Goal: Task Accomplishment & Management: Manage account settings

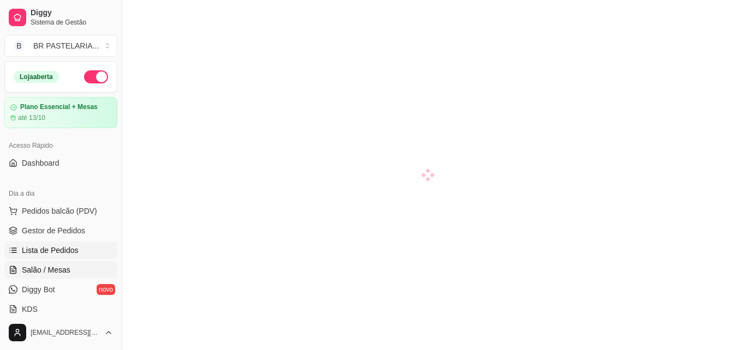
scroll to position [164, 0]
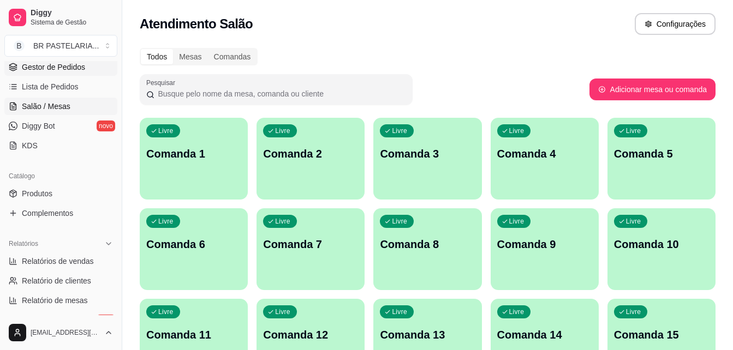
click at [71, 67] on span "Gestor de Pedidos" at bounding box center [53, 67] width 63 height 11
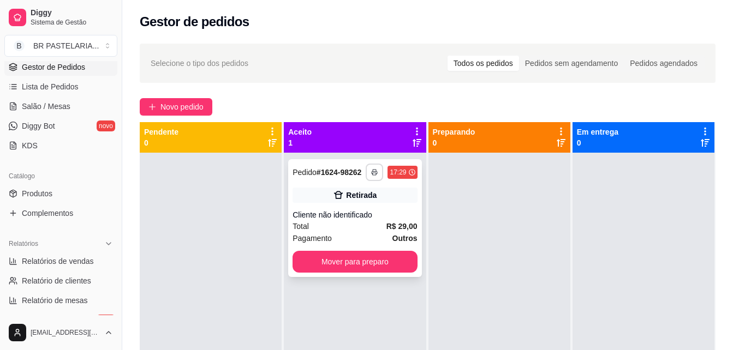
click at [372, 172] on icon "button" at bounding box center [374, 173] width 5 height 3
click at [340, 206] on button "IMPRESSORA" at bounding box center [342, 210] width 76 height 17
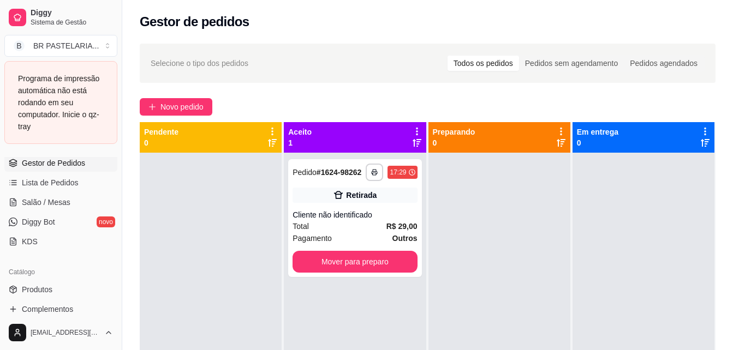
click at [69, 101] on div "Programa de impressão automática não está rodando em seu computador. Inicie o q…" at bounding box center [61, 103] width 86 height 60
click at [103, 47] on button "B BR PASTELARIA ..." at bounding box center [60, 46] width 113 height 22
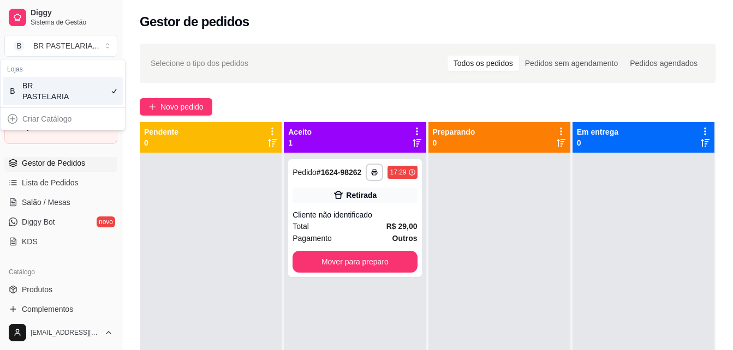
click at [132, 72] on div "**********" at bounding box center [427, 261] width 611 height 449
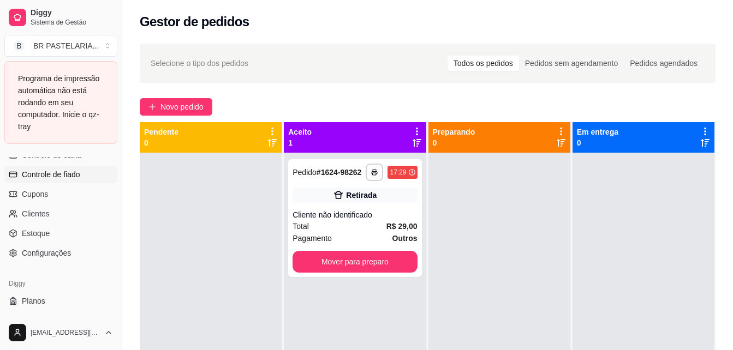
scroll to position [531, 0]
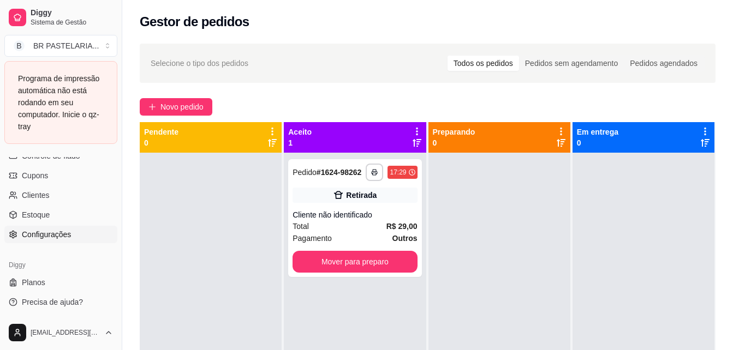
click at [58, 236] on span "Configurações" at bounding box center [46, 234] width 49 height 11
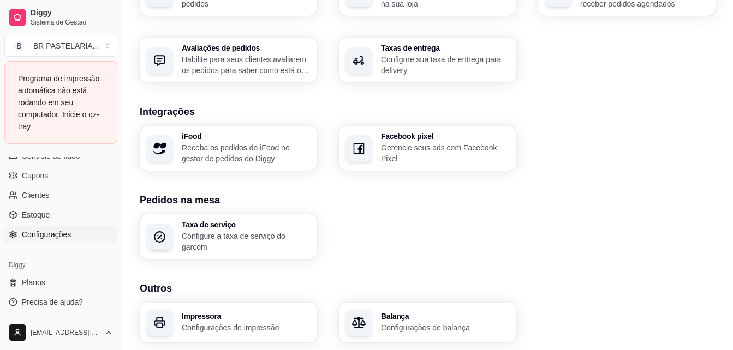
scroll to position [419, 0]
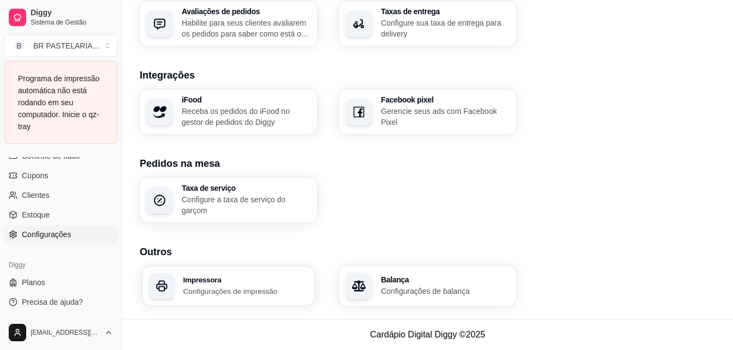
click at [249, 285] on div "Impressora Configurações de impressão" at bounding box center [245, 286] width 125 height 20
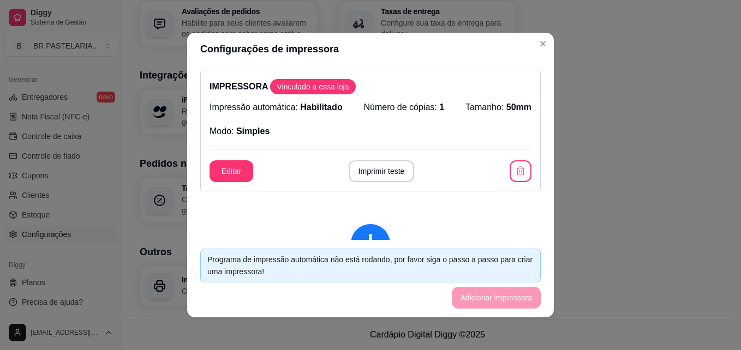
scroll to position [2, 0]
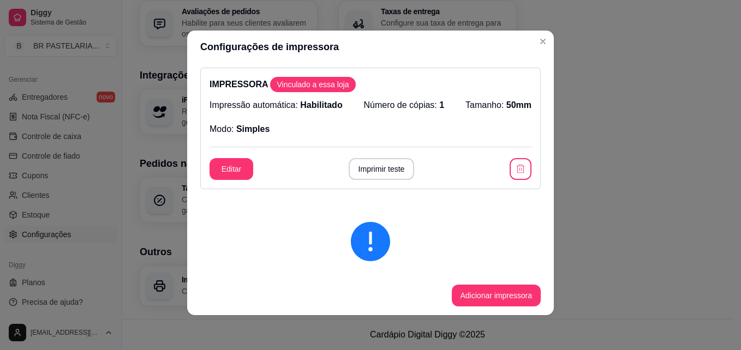
click at [373, 237] on icon "exclamation-circle" at bounding box center [370, 241] width 39 height 39
click at [367, 253] on icon "exclamation-circle" at bounding box center [370, 241] width 39 height 39
click at [349, 176] on button "Imprimir teste" at bounding box center [381, 169] width 64 height 21
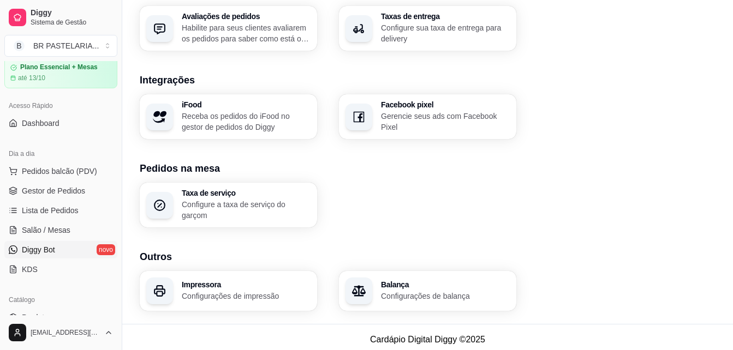
scroll to position [0, 0]
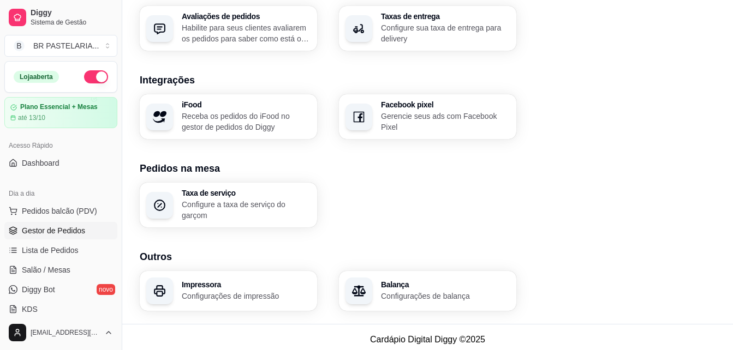
click at [80, 231] on span "Gestor de Pedidos" at bounding box center [53, 230] width 63 height 11
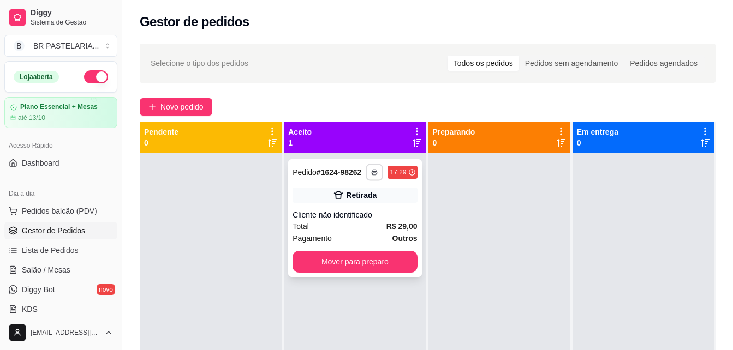
click at [367, 176] on button "button" at bounding box center [374, 172] width 17 height 17
click at [359, 212] on button "IMPRESSORA" at bounding box center [341, 210] width 79 height 17
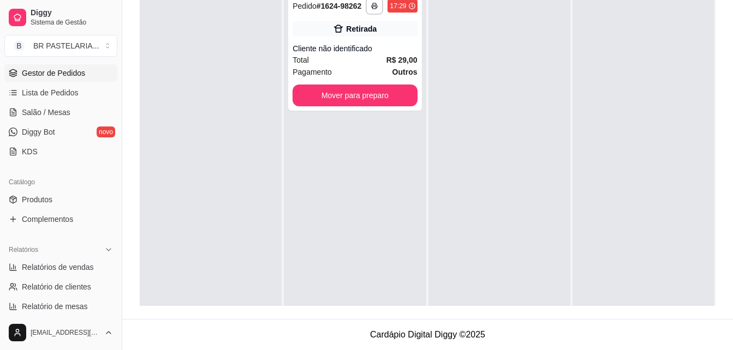
scroll to position [435, 0]
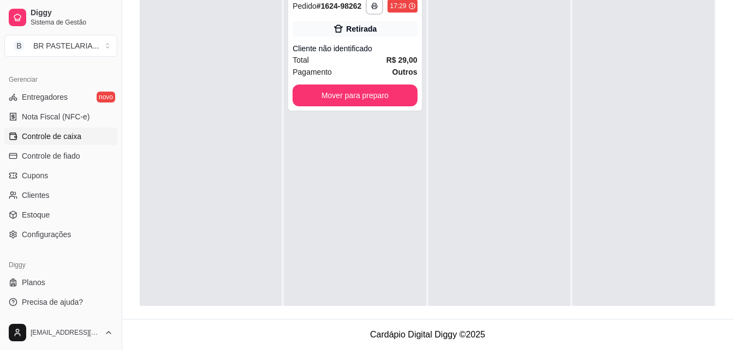
click at [76, 134] on span "Controle de caixa" at bounding box center [52, 136] width 60 height 11
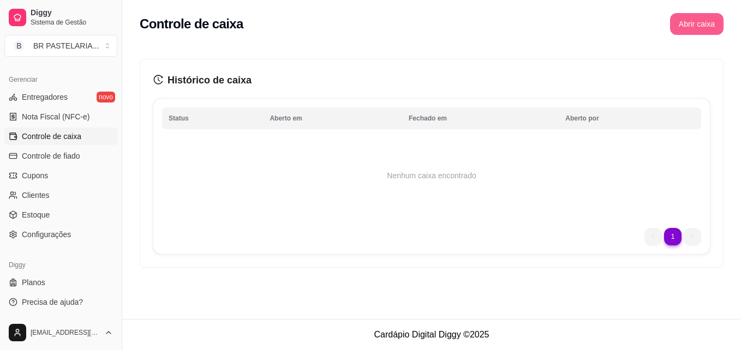
click at [693, 22] on button "Abrir caixa" at bounding box center [696, 24] width 53 height 22
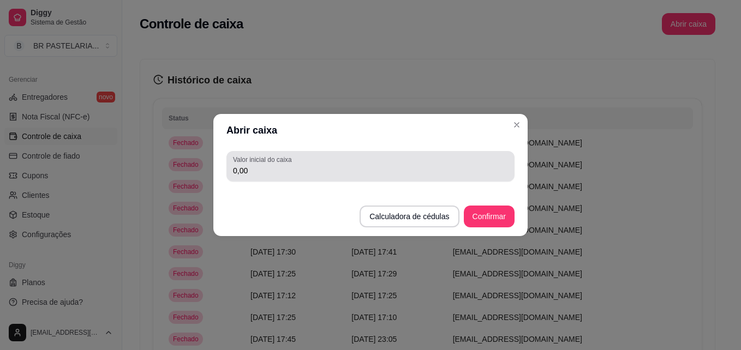
click at [346, 172] on input "0,00" at bounding box center [370, 170] width 275 height 11
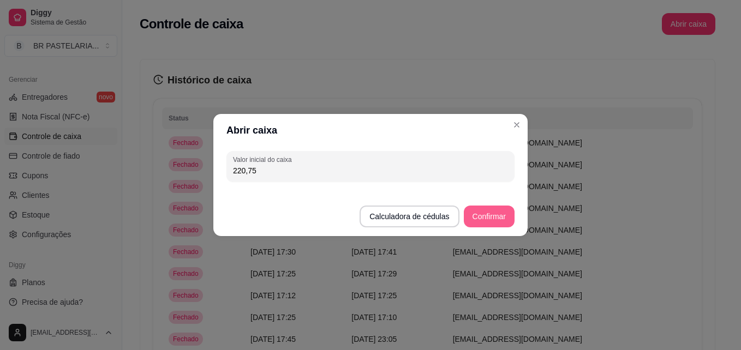
type input "220,75"
click at [501, 220] on button "Confirmar" at bounding box center [490, 216] width 50 height 21
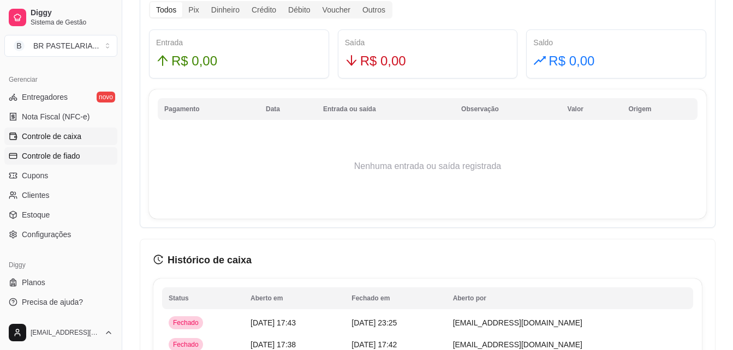
scroll to position [491, 0]
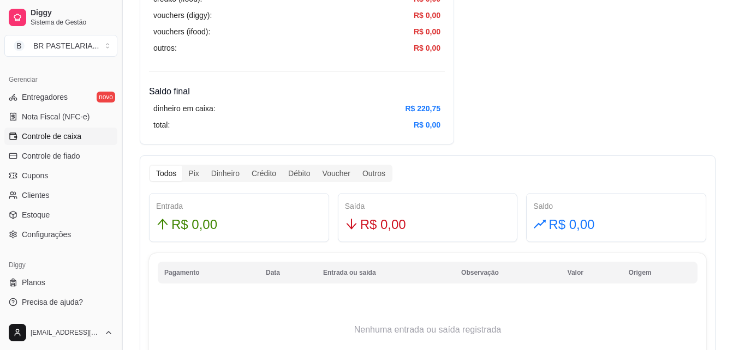
click at [117, 183] on button "Toggle Sidebar" at bounding box center [121, 175] width 9 height 350
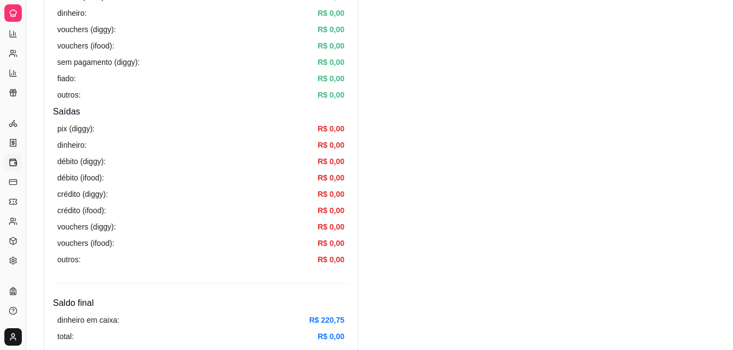
scroll to position [273, 0]
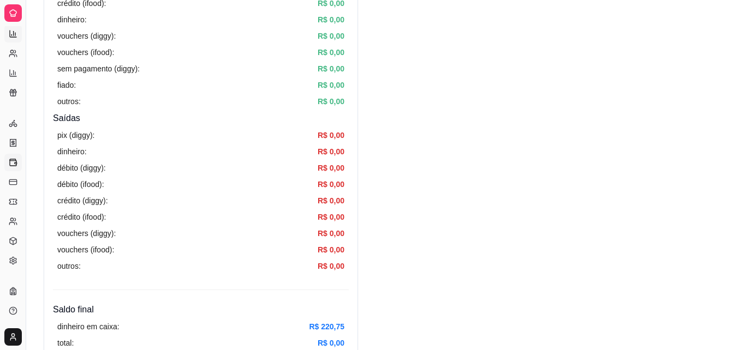
click at [10, 27] on link "Relatórios de vendas" at bounding box center [12, 33] width 17 height 17
select select "ALL"
select select "0"
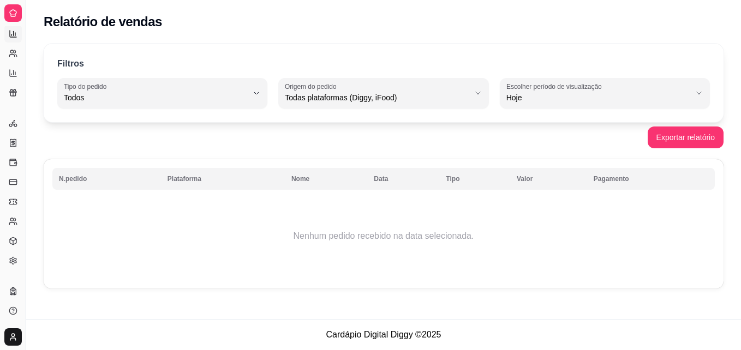
click at [21, 11] on div at bounding box center [12, 12] width 17 height 17
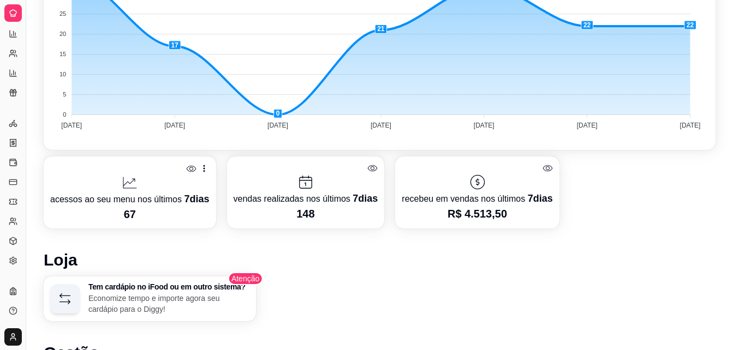
scroll to position [349, 0]
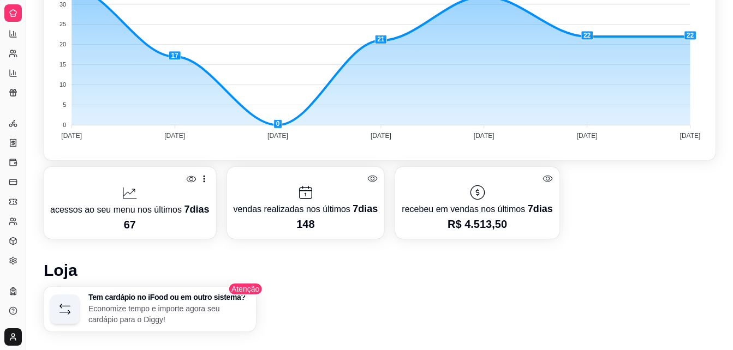
select select "ALL"
select select "0"
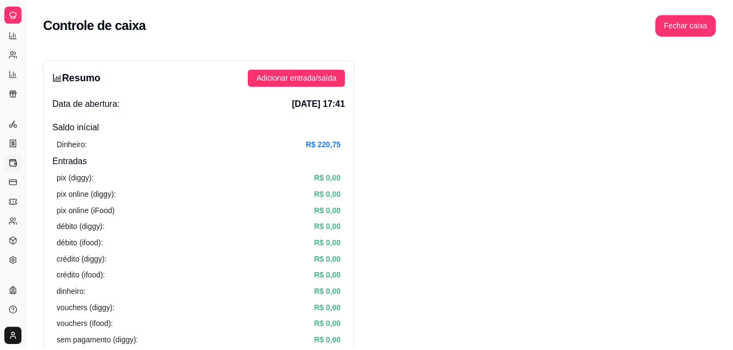
scroll to position [273, 0]
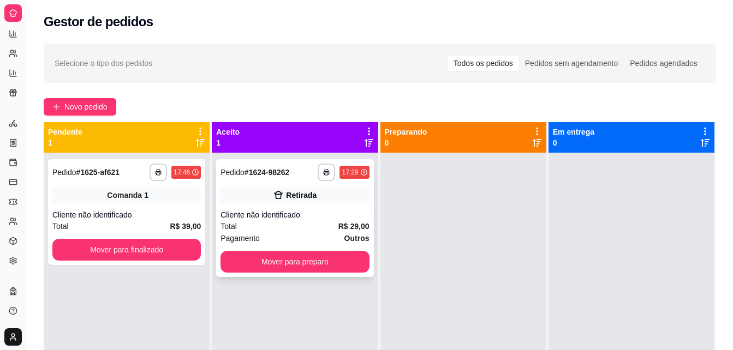
click at [304, 194] on div "Retirada" at bounding box center [301, 195] width 31 height 11
click at [289, 193] on div "Retirada" at bounding box center [301, 195] width 31 height 11
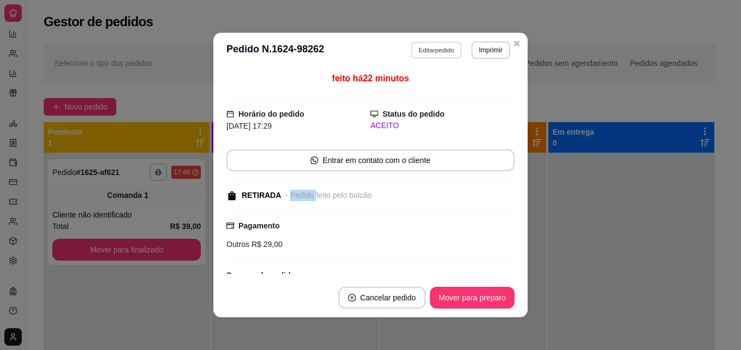
click at [423, 49] on button "Editar pedido" at bounding box center [437, 49] width 51 height 17
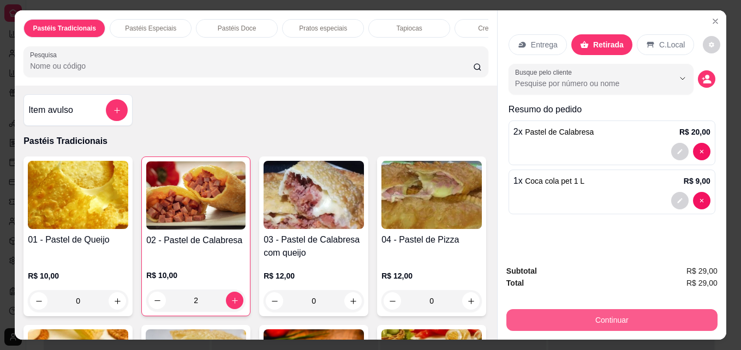
click at [664, 322] on button "Continuar" at bounding box center [612, 321] width 211 height 22
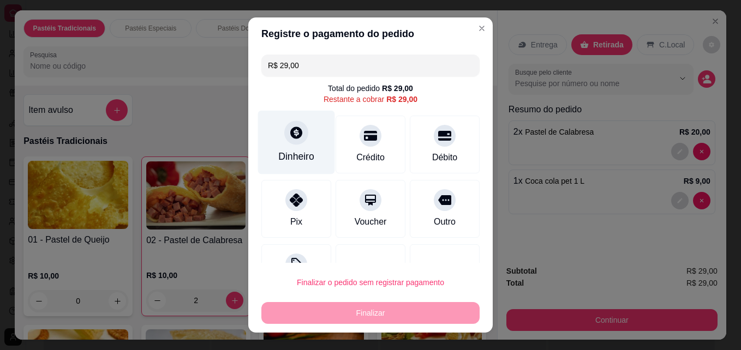
click at [302, 159] on div "Dinheiro" at bounding box center [296, 157] width 36 height 14
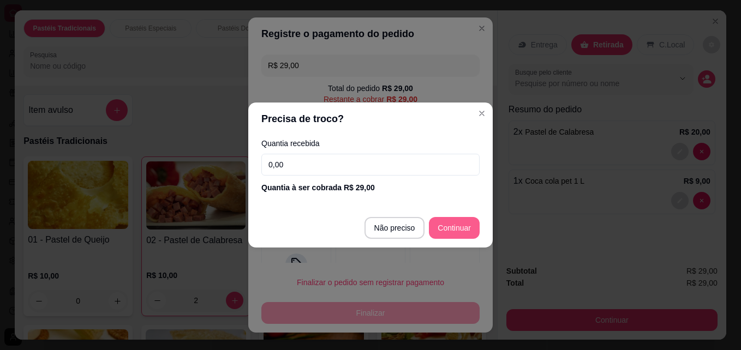
click at [442, 231] on div "R$ 29,00 Total do pedido R$ 29,00 Restante a cobrar R$ 29,00 Dinheiro Crédito D…" at bounding box center [370, 156] width 245 height 213
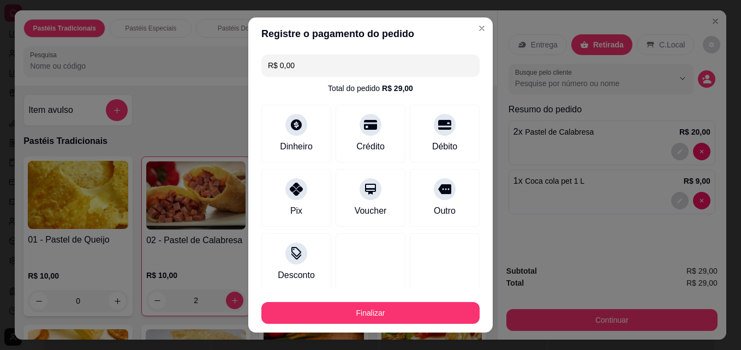
type input "R$ 0,00"
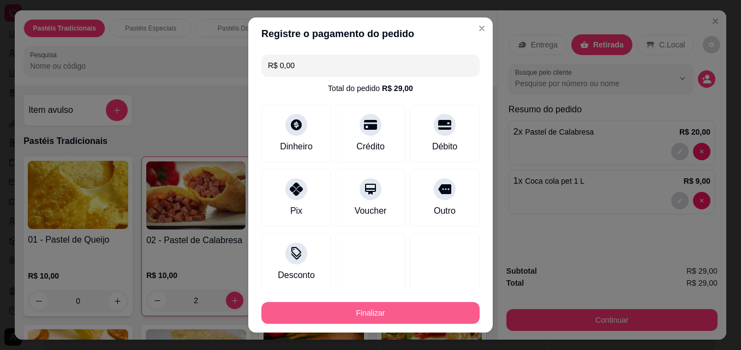
click at [419, 312] on button "Finalizar" at bounding box center [370, 313] width 218 height 22
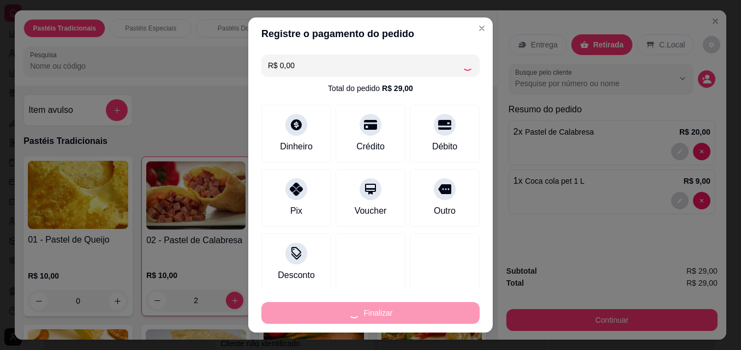
type input "0"
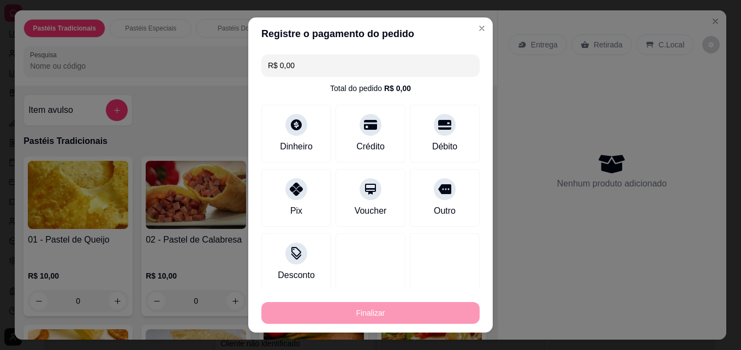
type input "-R$ 29,00"
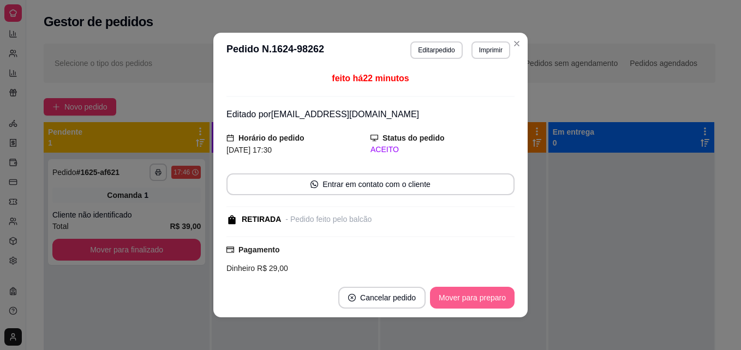
click at [472, 305] on button "Mover para preparo" at bounding box center [472, 298] width 85 height 22
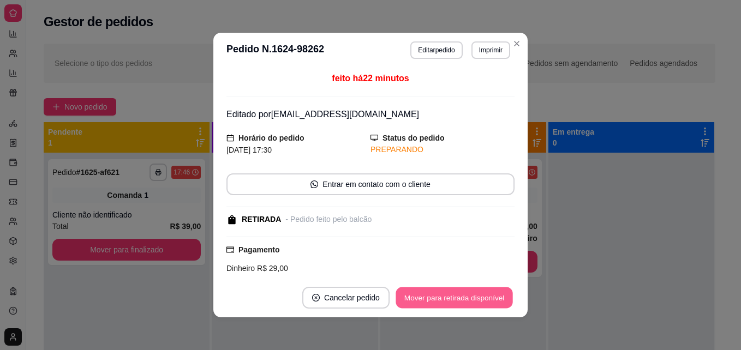
click at [474, 304] on button "Mover para retirada disponível" at bounding box center [454, 298] width 117 height 21
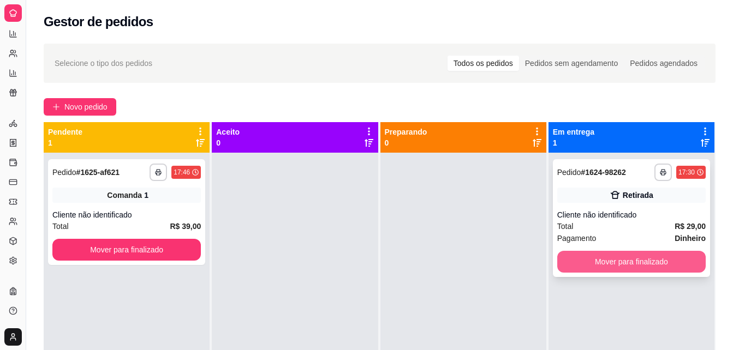
click at [591, 262] on button "Mover para finalizado" at bounding box center [631, 262] width 148 height 22
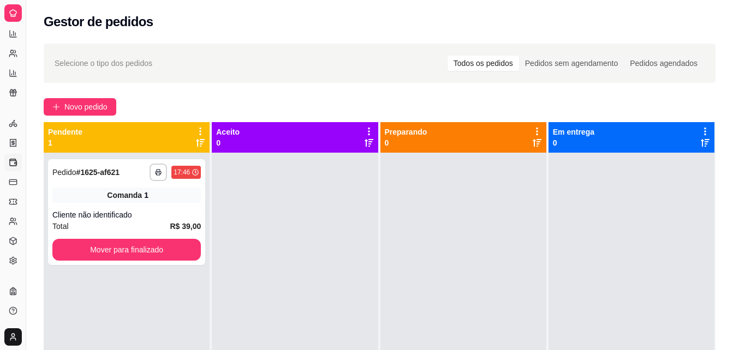
click at [13, 162] on icon at bounding box center [13, 162] width 9 height 9
